Goal: Transaction & Acquisition: Purchase product/service

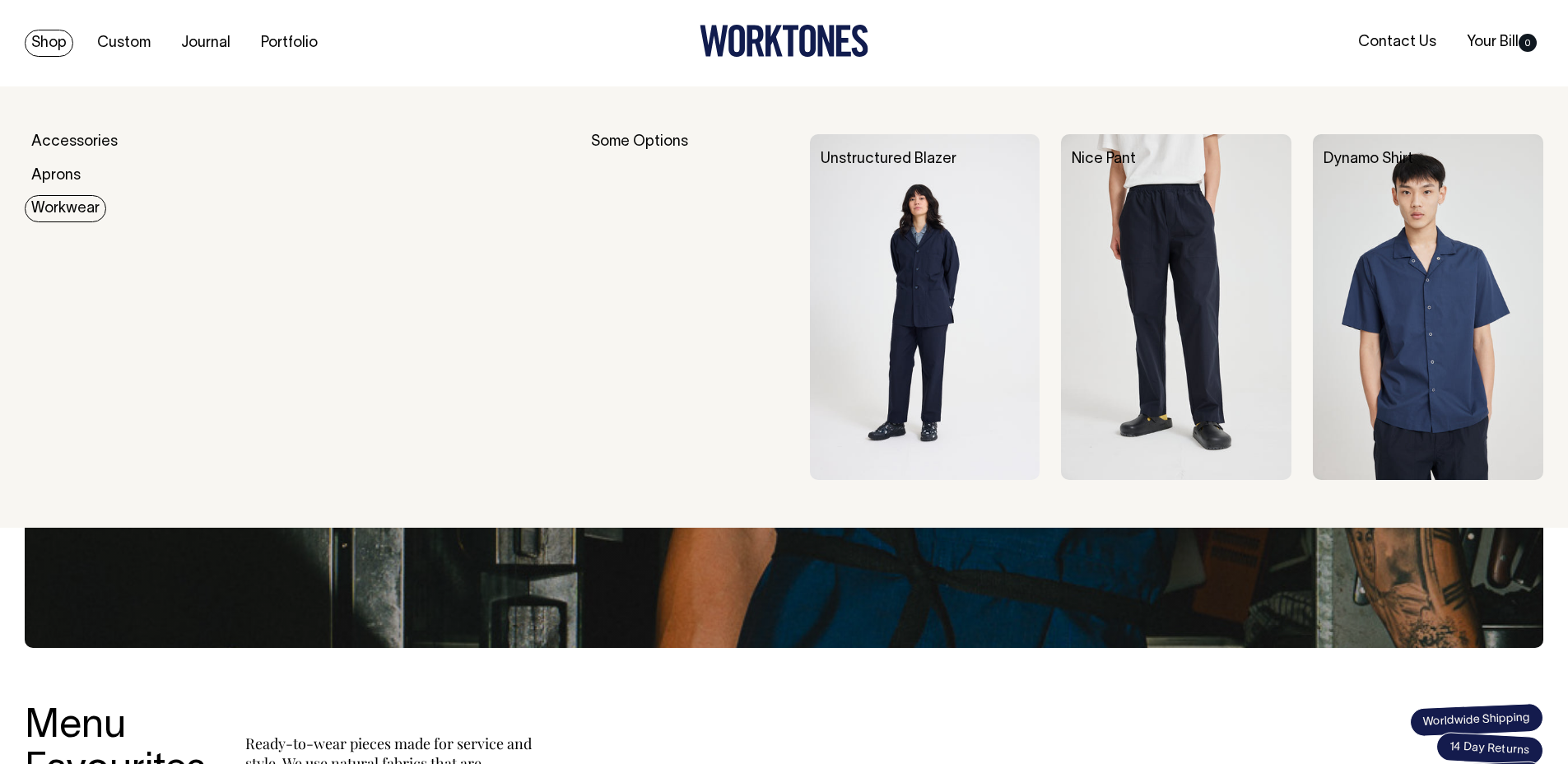
click at [1193, 318] on img at bounding box center [1176, 307] width 231 height 346
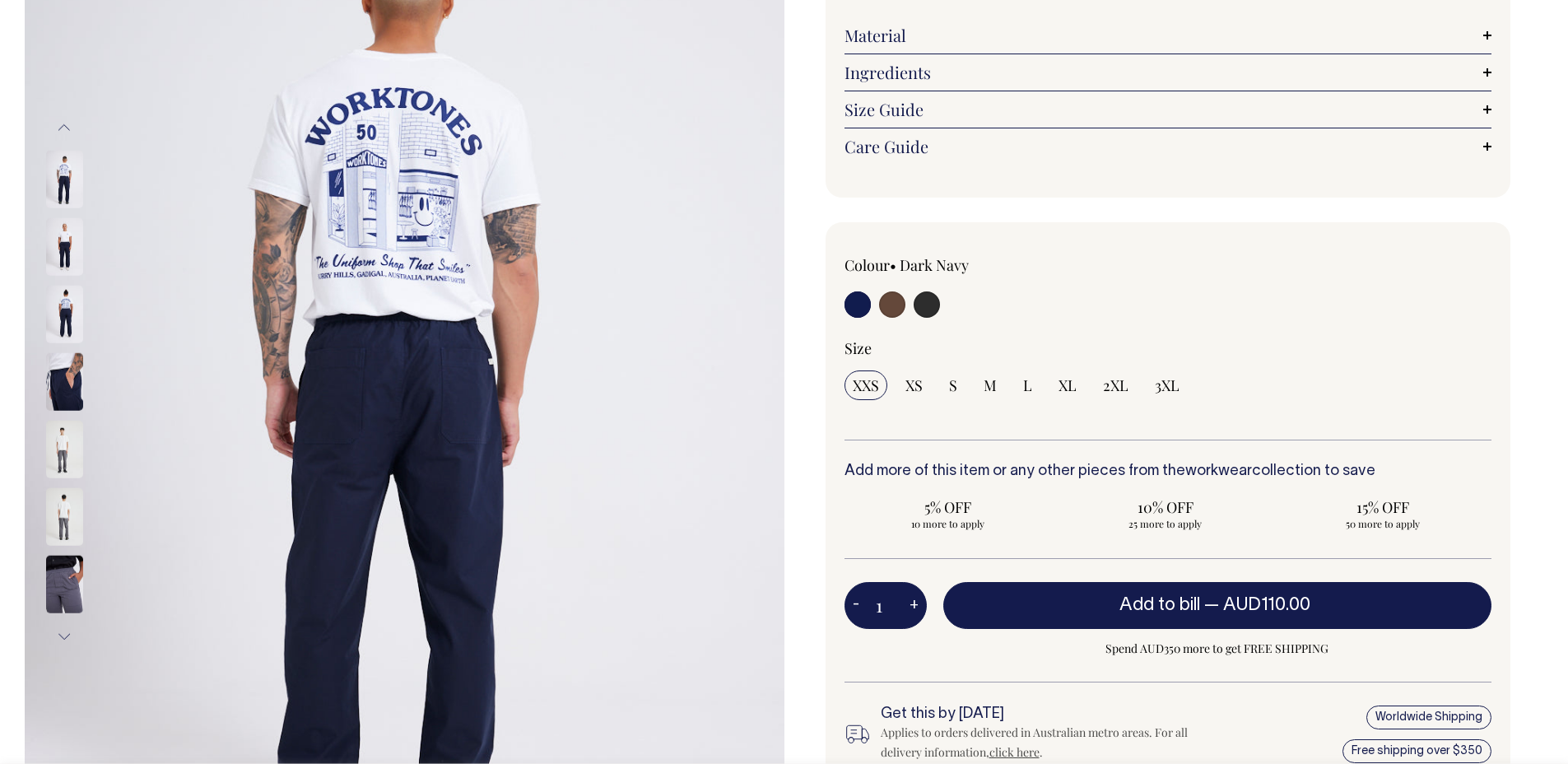
scroll to position [275, 0]
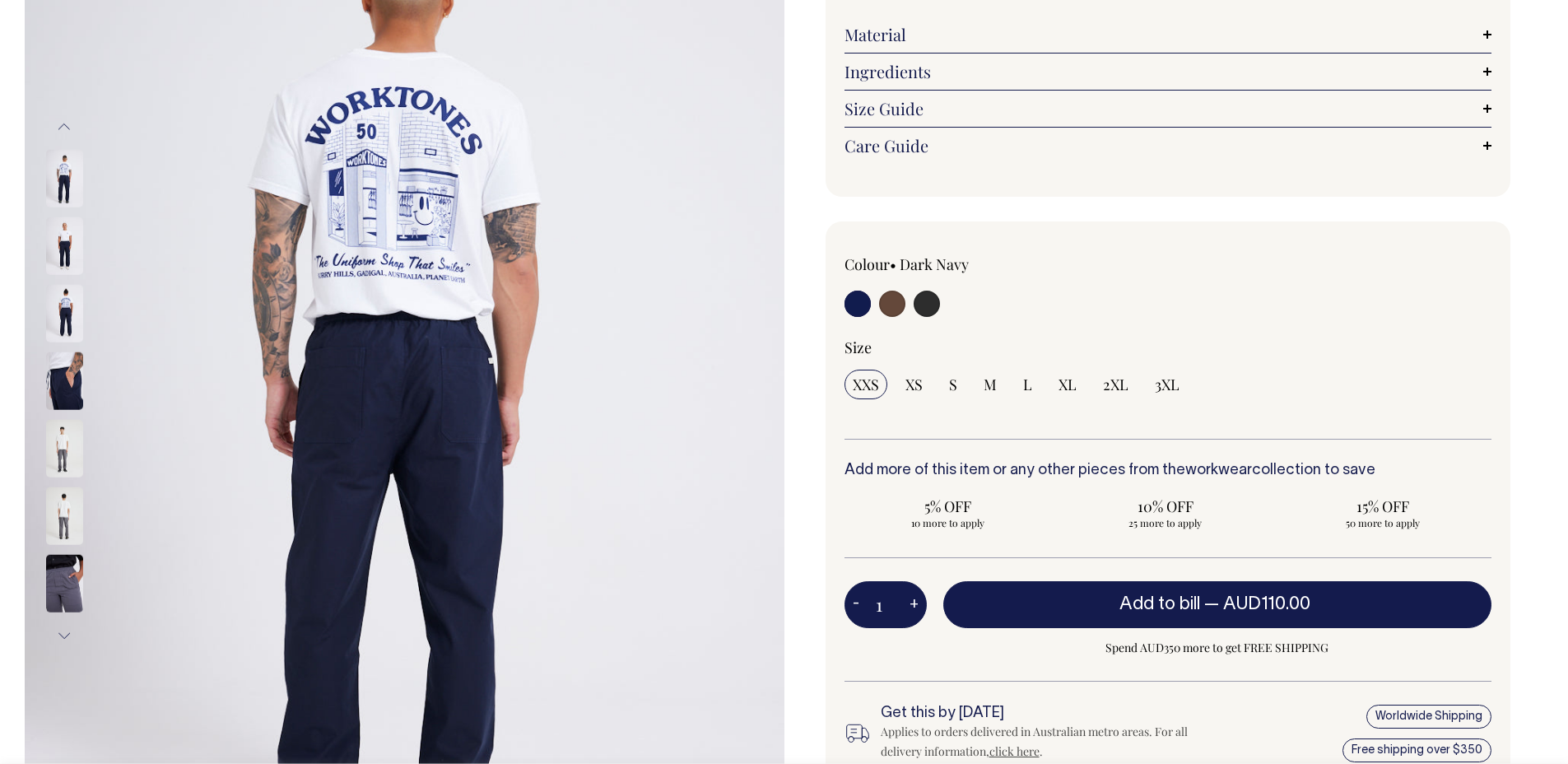
click at [58, 454] on img at bounding box center [64, 449] width 37 height 58
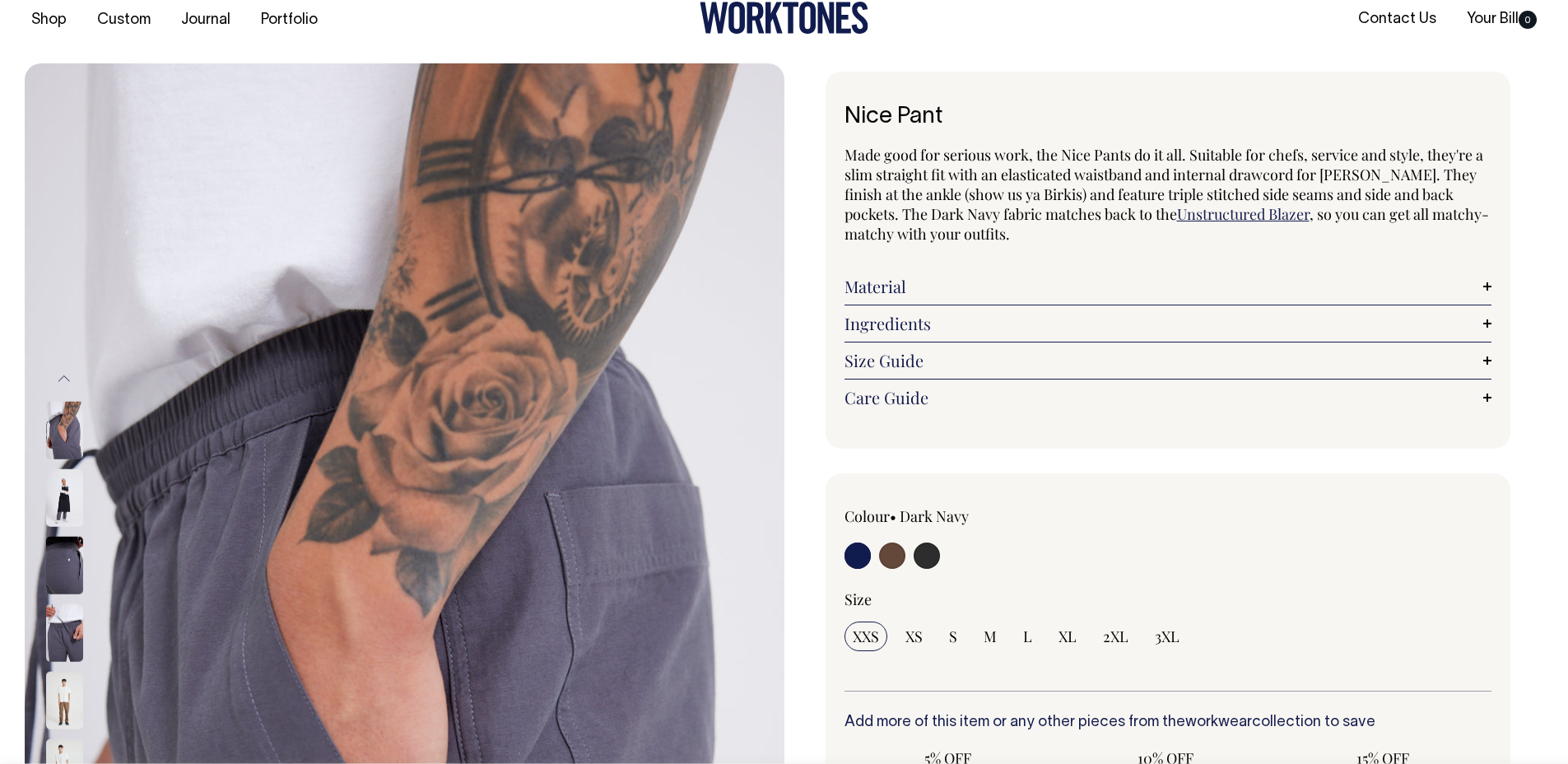
scroll to position [20, 0]
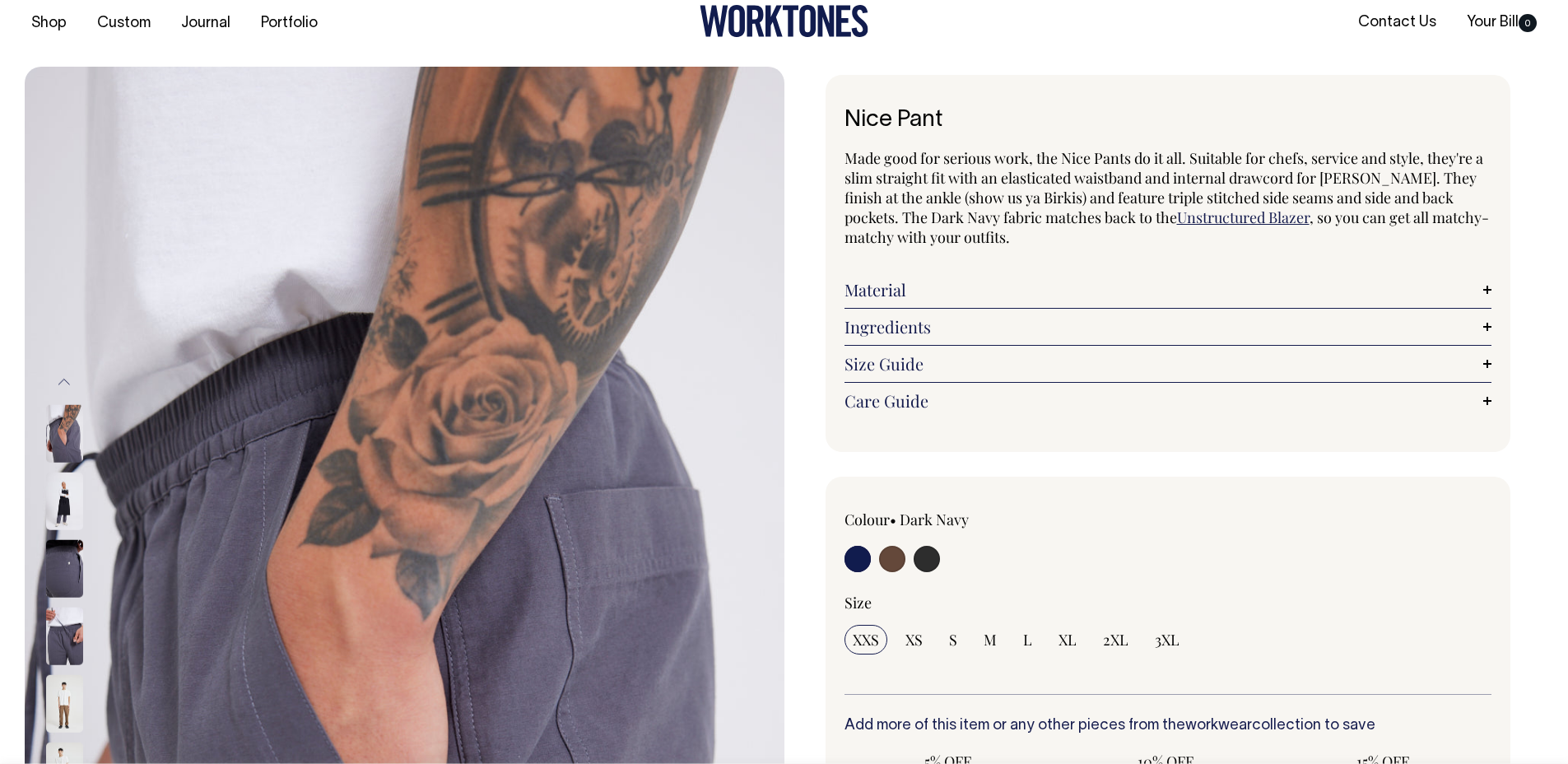
click at [51, 511] on img at bounding box center [64, 502] width 37 height 58
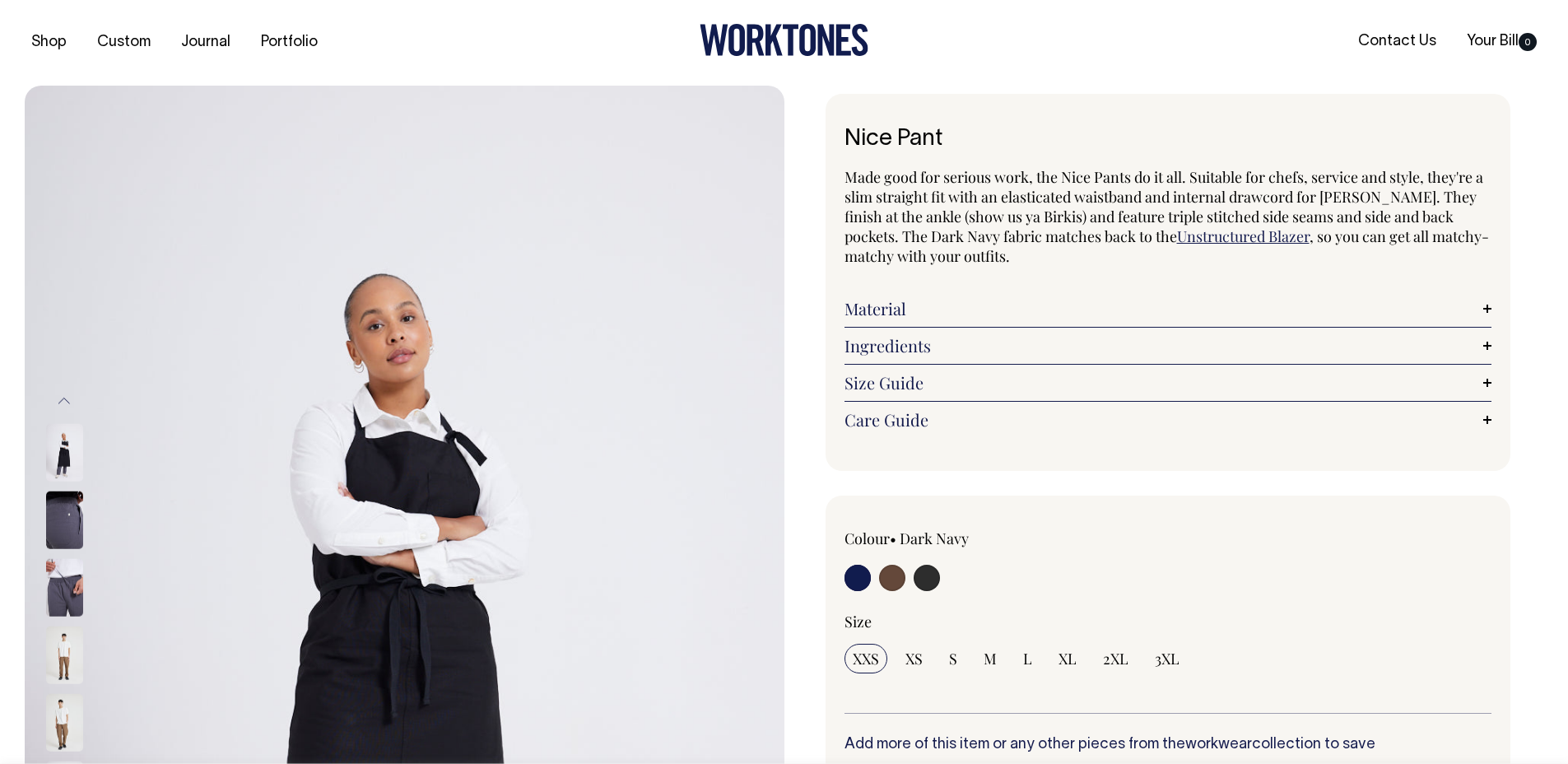
scroll to position [0, 0]
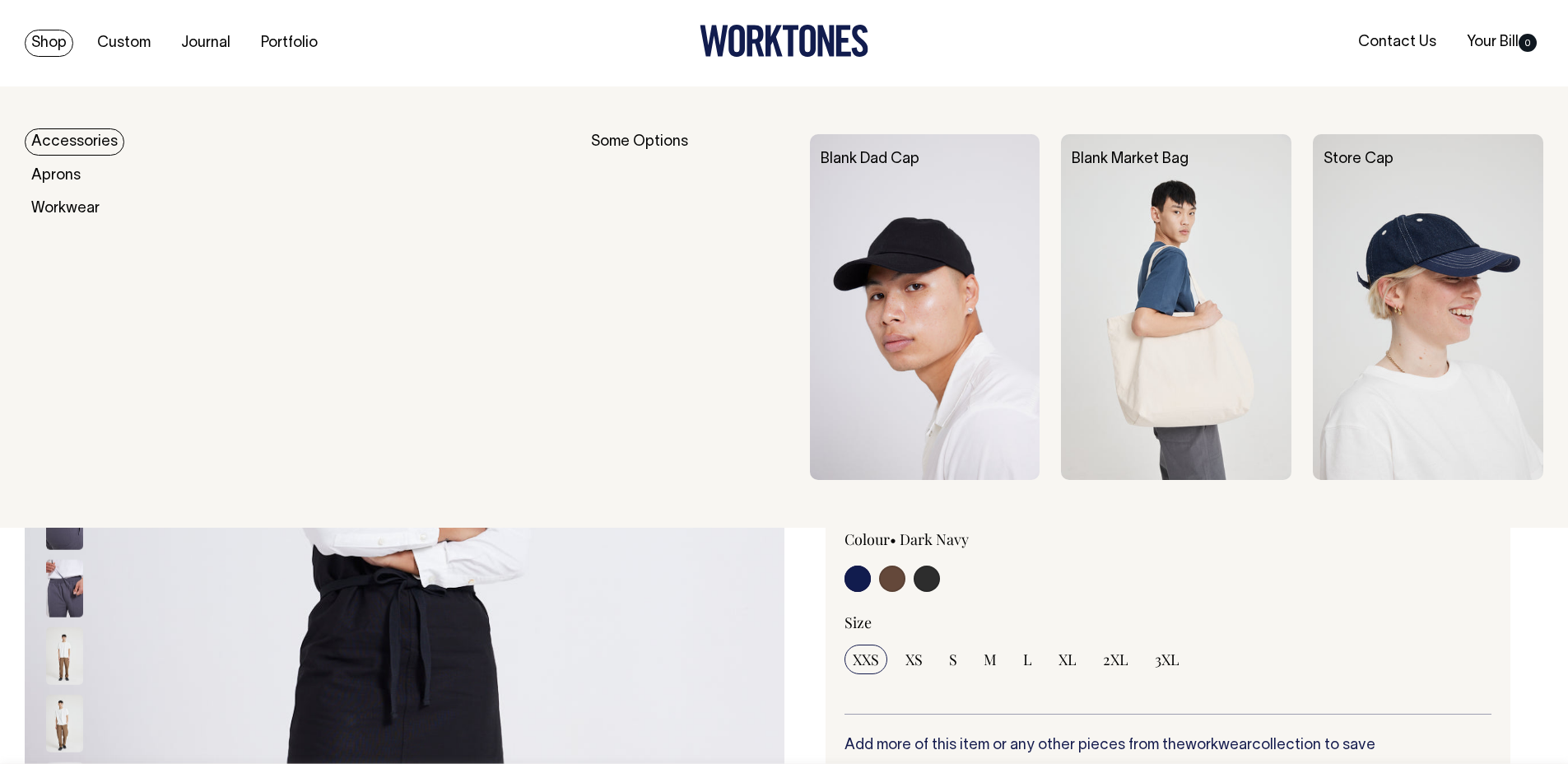
click at [38, 38] on link "Shop" at bounding box center [49, 43] width 49 height 27
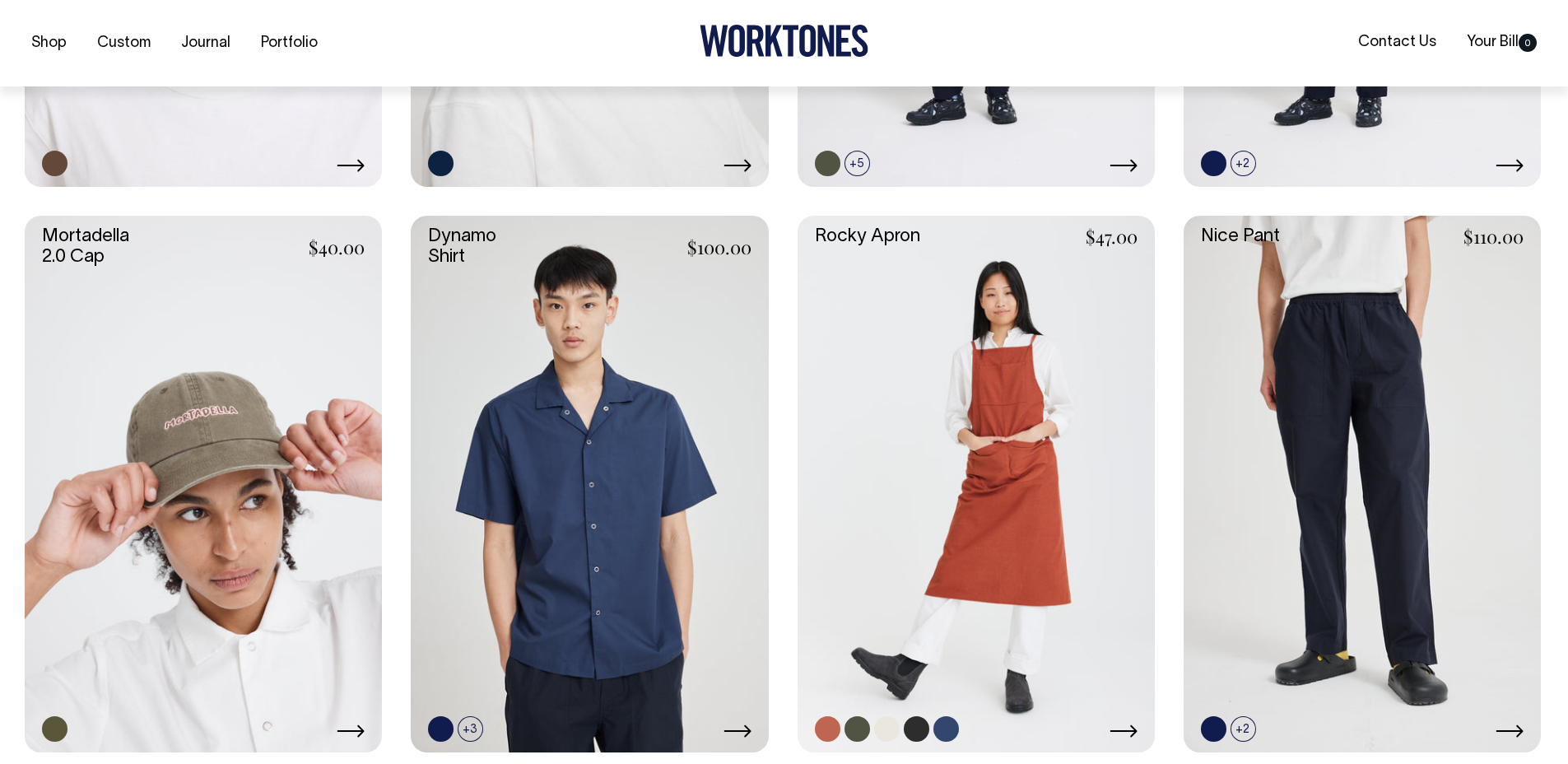
scroll to position [1401, 0]
click at [207, 433] on link at bounding box center [203, 483] width 357 height 536
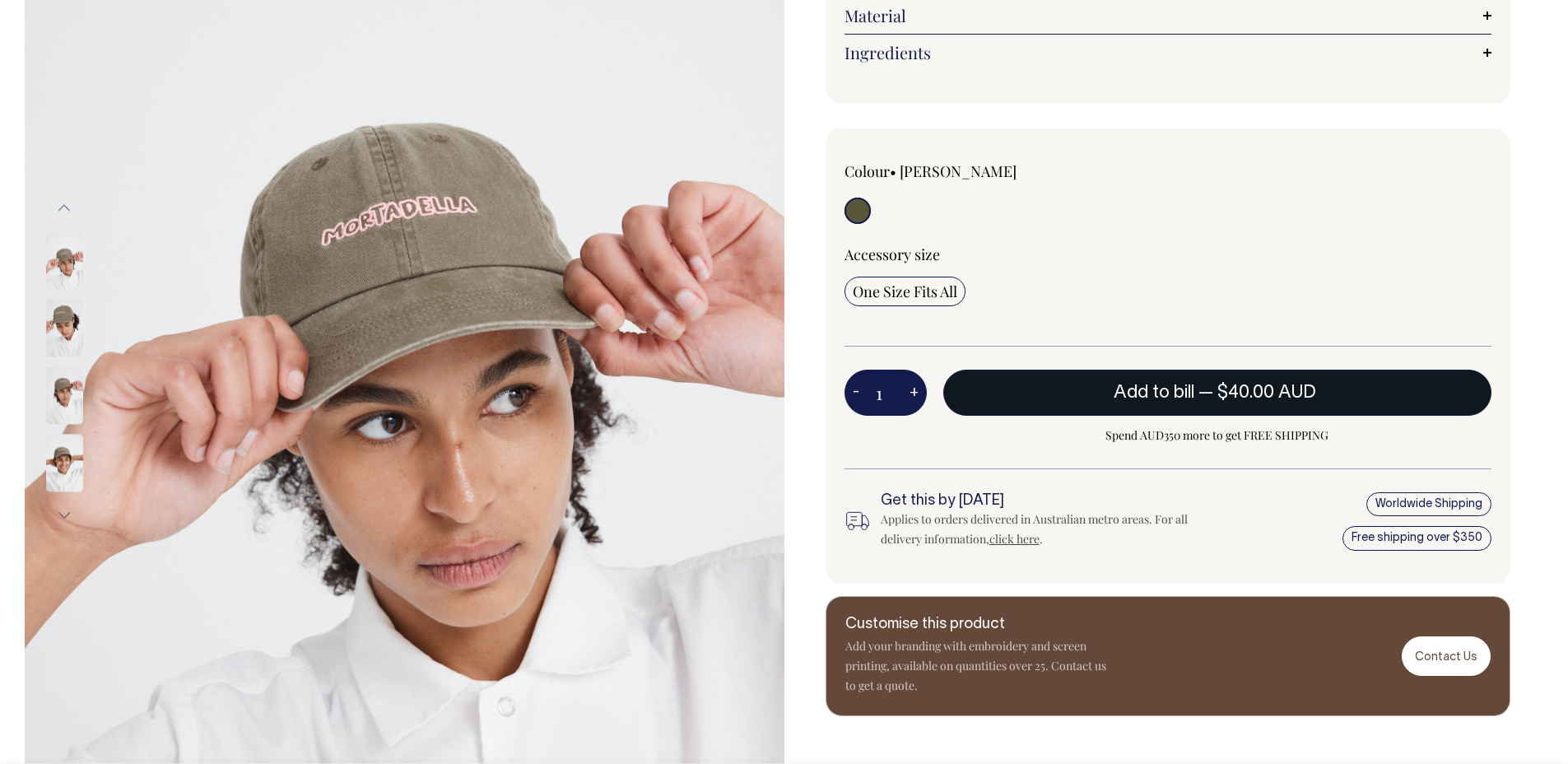
scroll to position [295, 0]
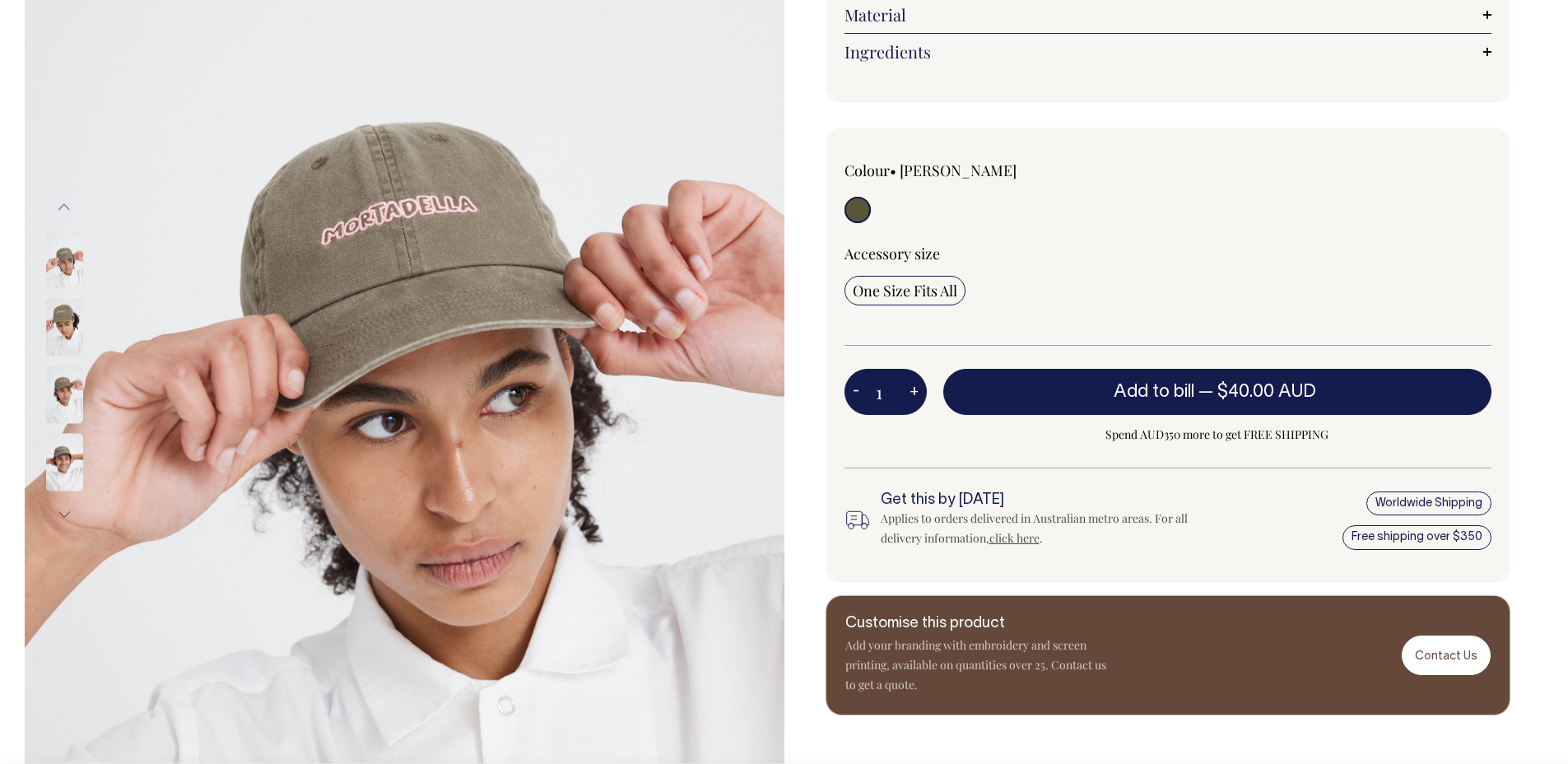
click at [69, 330] on img at bounding box center [64, 327] width 37 height 58
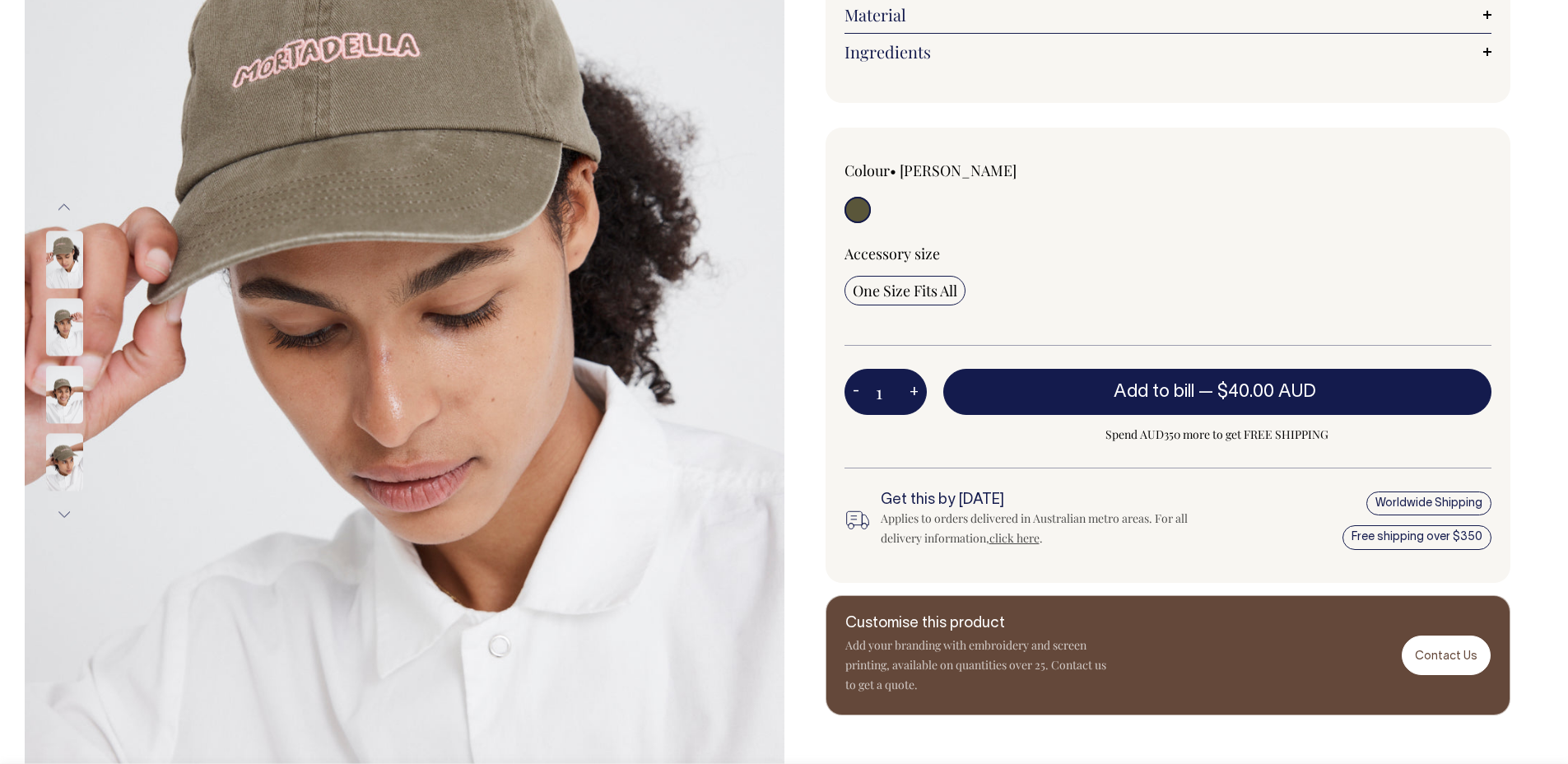
click at [66, 347] on img at bounding box center [64, 327] width 37 height 58
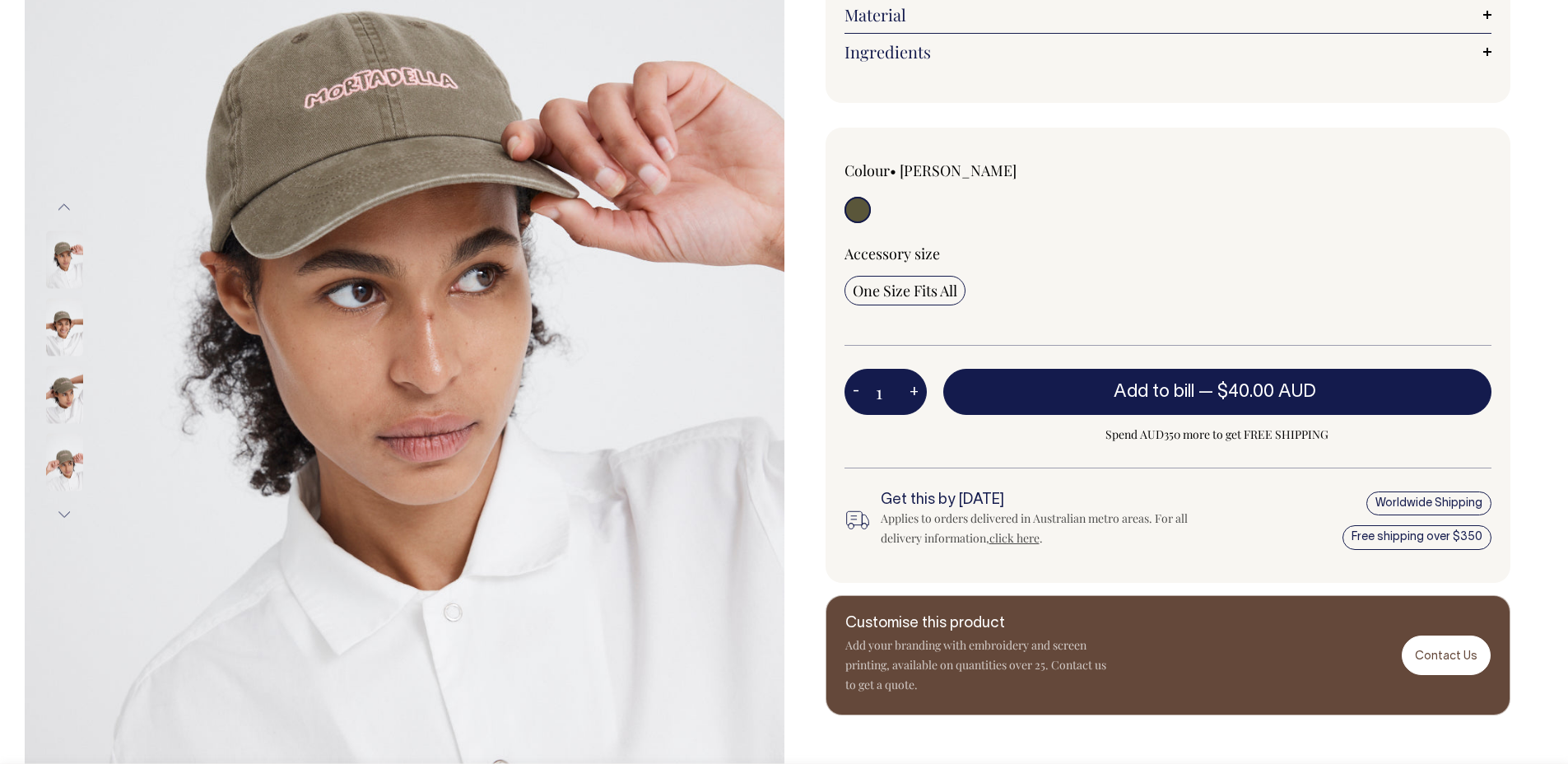
click at [54, 384] on img at bounding box center [64, 394] width 37 height 58
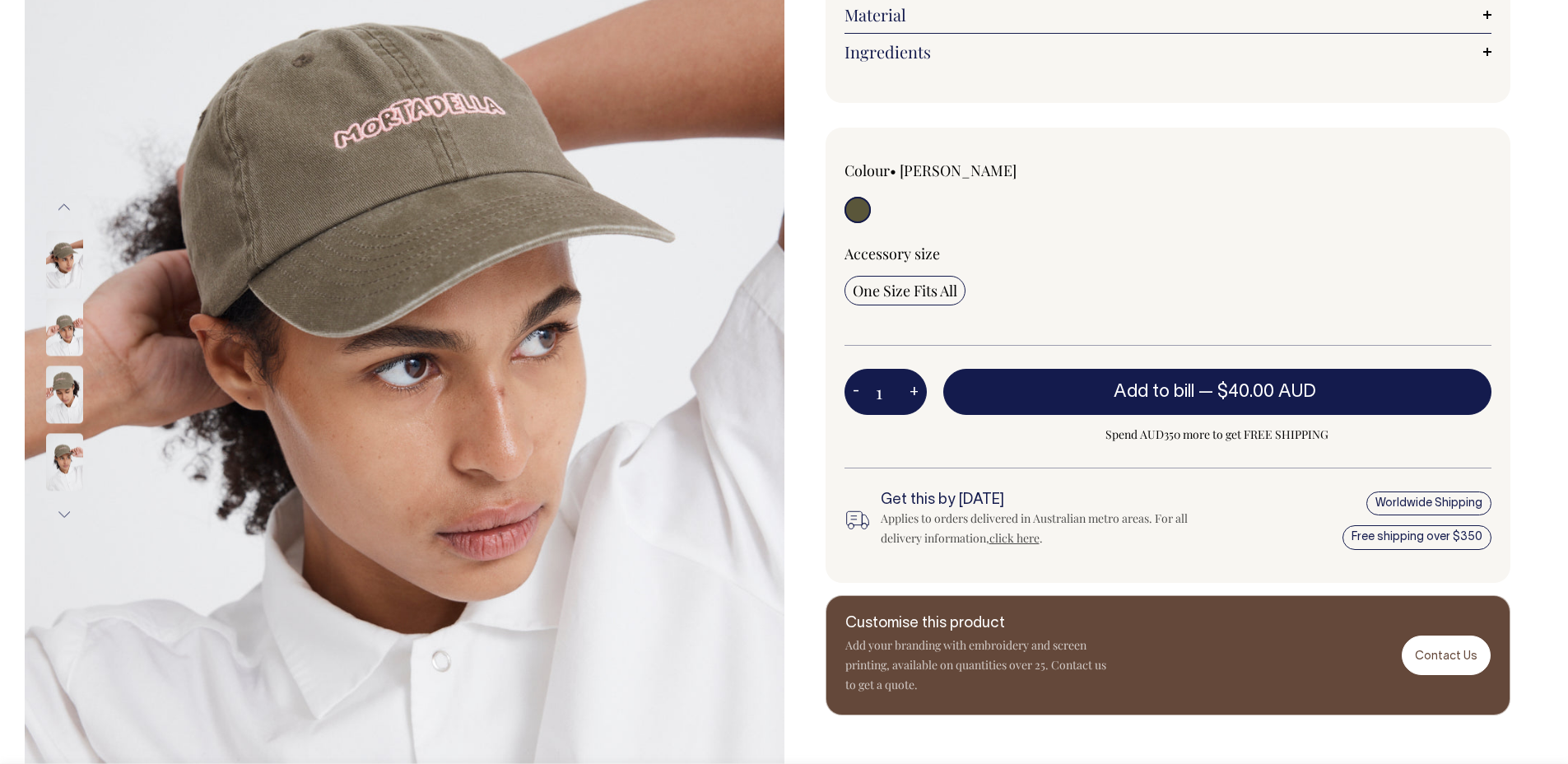
click at [59, 411] on img at bounding box center [64, 394] width 37 height 58
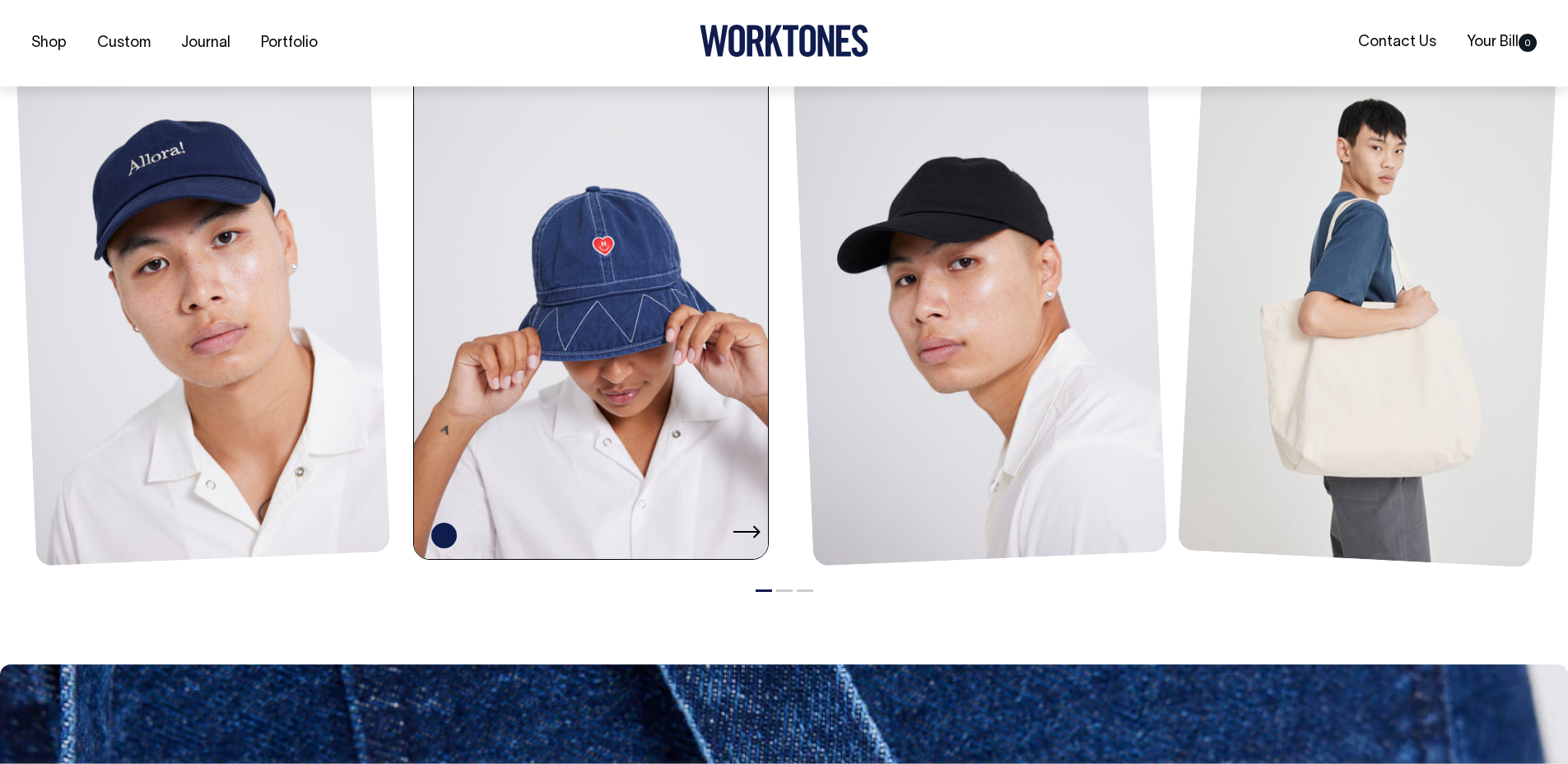
scroll to position [1430, 0]
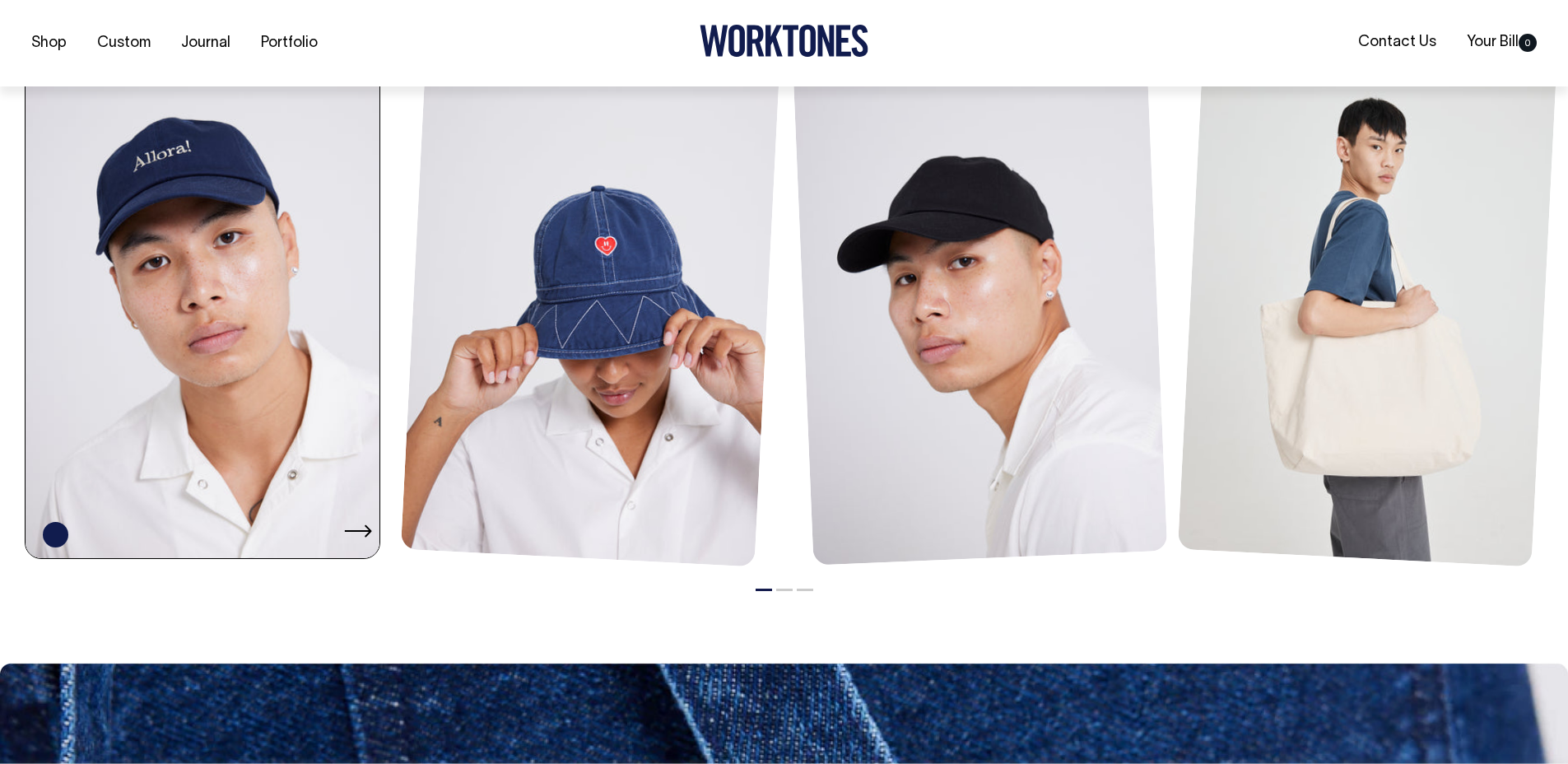
click at [139, 189] on link at bounding box center [207, 293] width 364 height 531
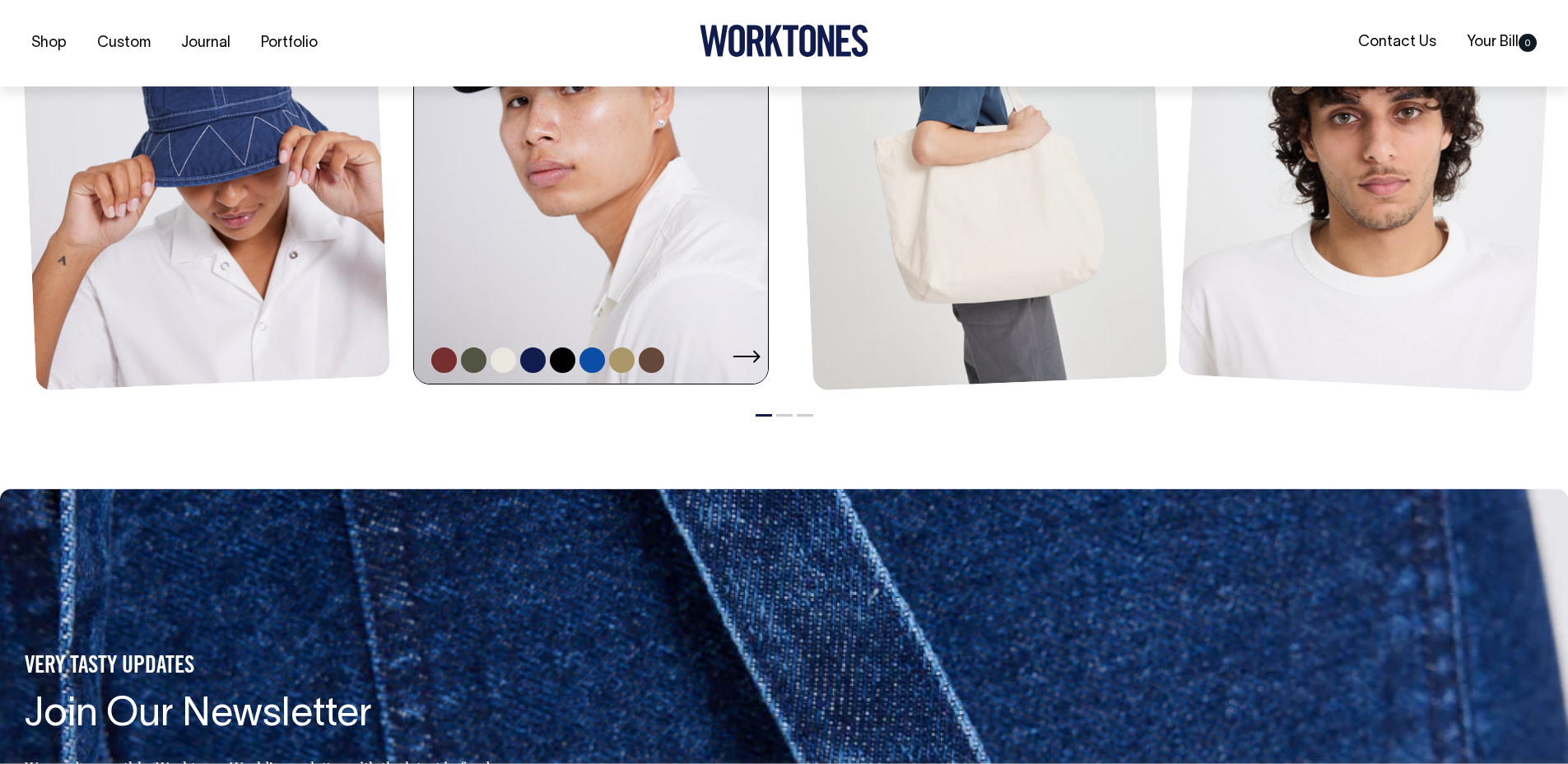
scroll to position [1606, 0]
